Goal: Information Seeking & Learning: Learn about a topic

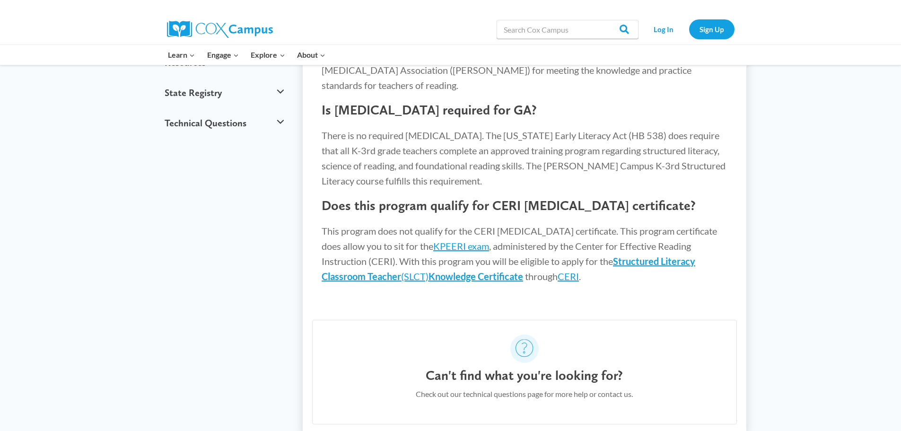
scroll to position [934, 0]
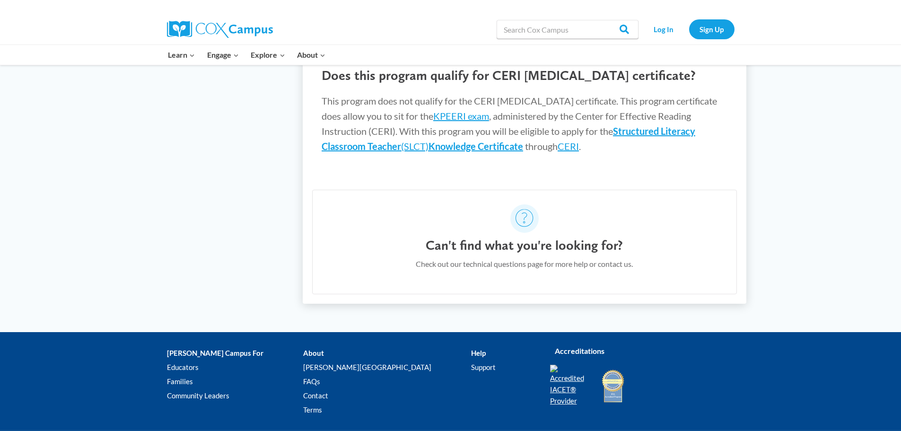
click at [563, 365] on img at bounding box center [570, 386] width 40 height 42
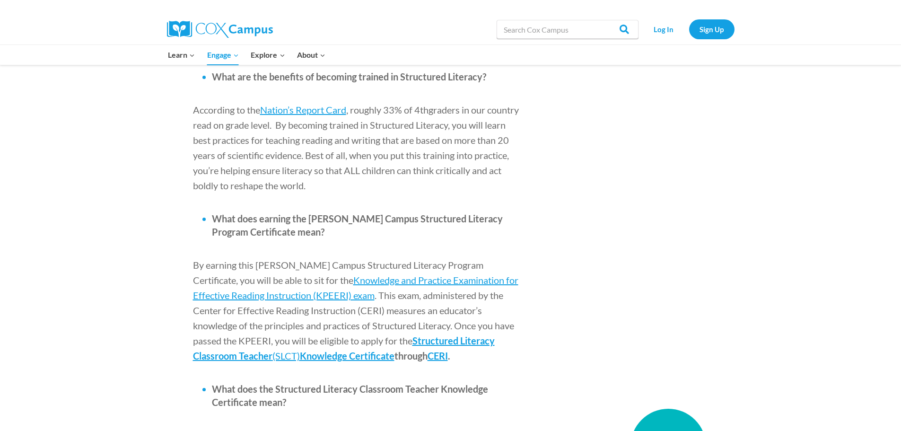
scroll to position [1088, 0]
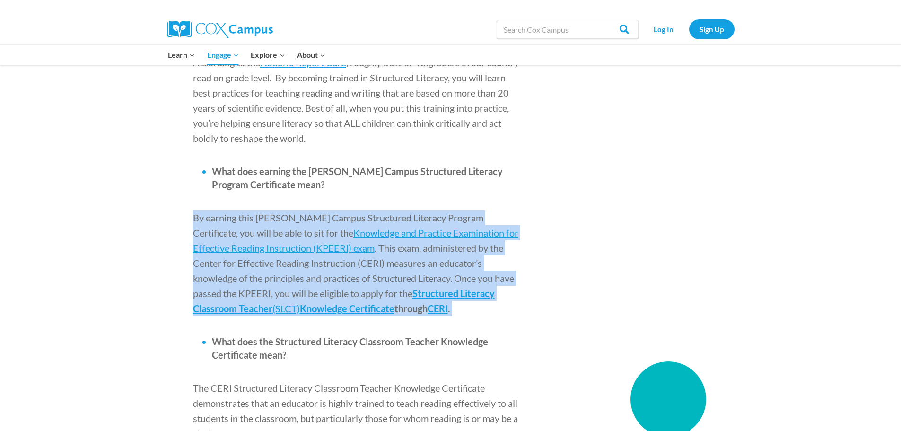
drag, startPoint x: 388, startPoint y: 253, endPoint x: 192, endPoint y: 157, distance: 218.5
copy p "By earning this [PERSON_NAME] Campus Structured Literacy Program Certificate, y…"
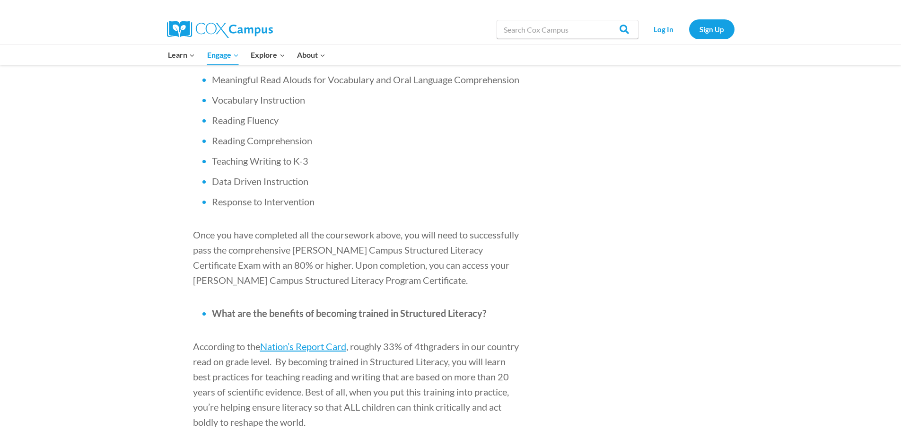
scroll to position [520, 0]
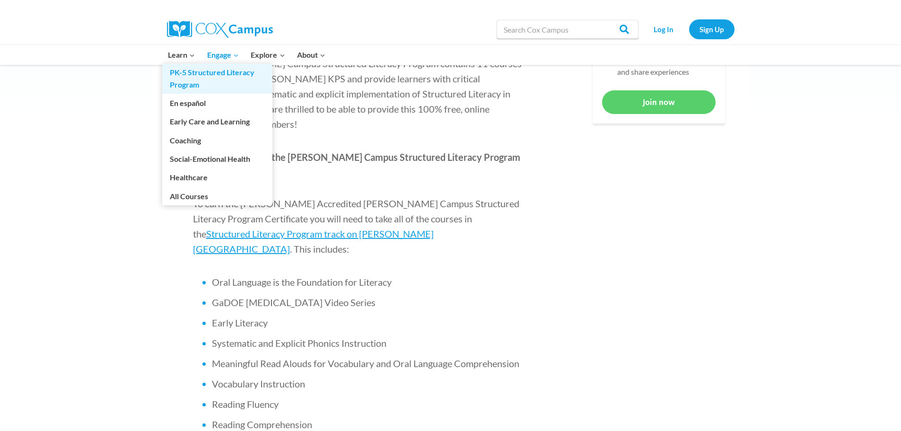
click at [181, 72] on link "PK-5 Structured Literacy Program" at bounding box center [217, 78] width 110 height 30
